Goal: Complete application form

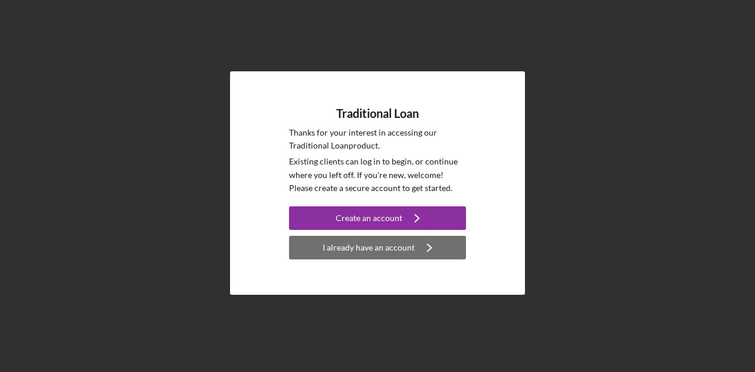
click at [369, 250] on div "I already have an account" at bounding box center [369, 248] width 92 height 24
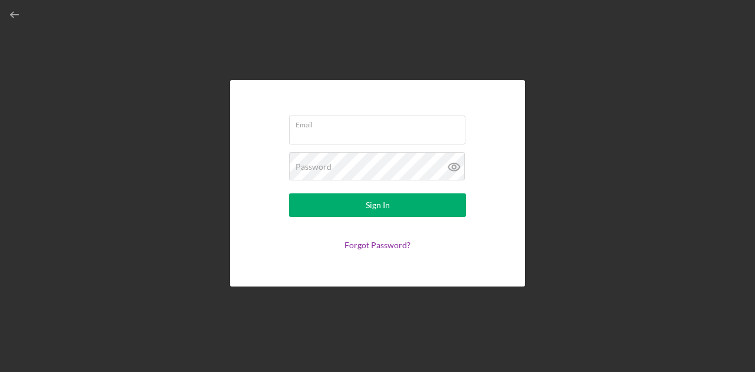
type input "[EMAIL_ADDRESS][DOMAIN_NAME]"
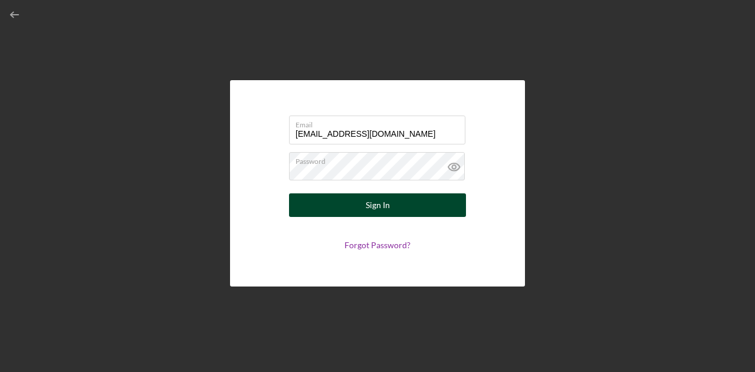
click at [367, 197] on div "Sign In" at bounding box center [378, 206] width 24 height 24
